Goal: Task Accomplishment & Management: Use online tool/utility

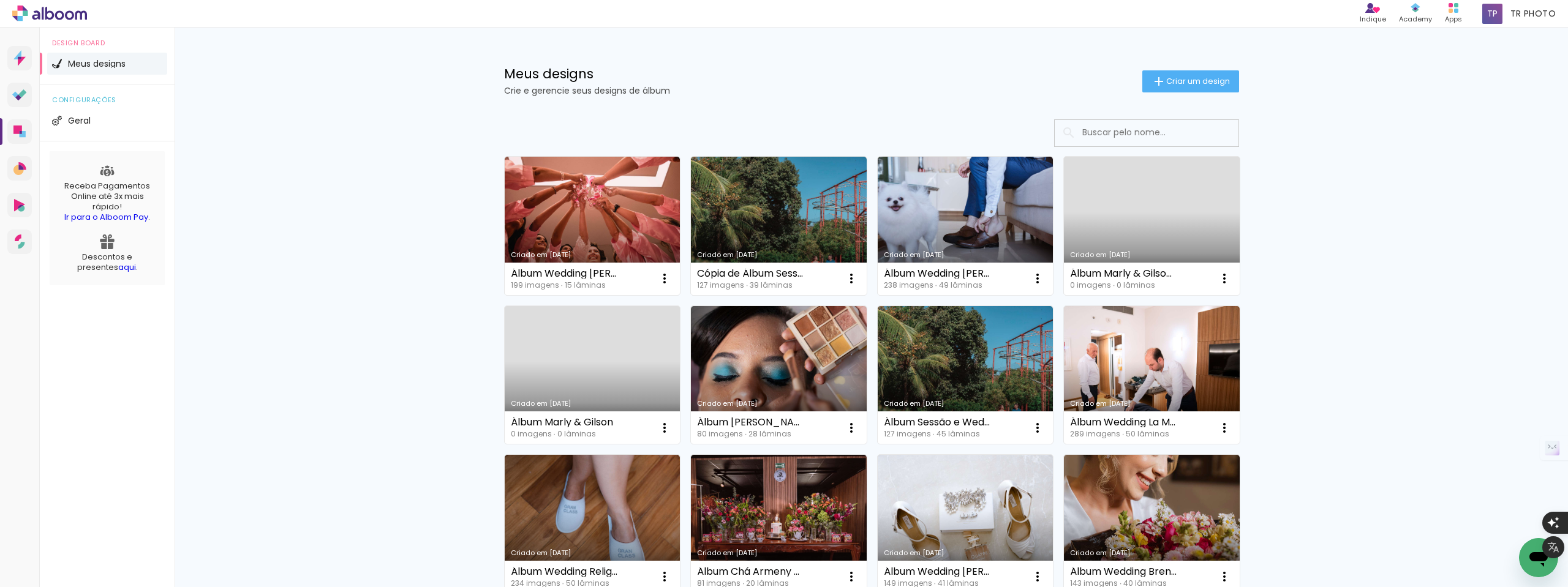
click at [597, 227] on link "Criado em 17/09/25" at bounding box center [593, 226] width 176 height 138
